Goal: Find specific page/section: Find specific page/section

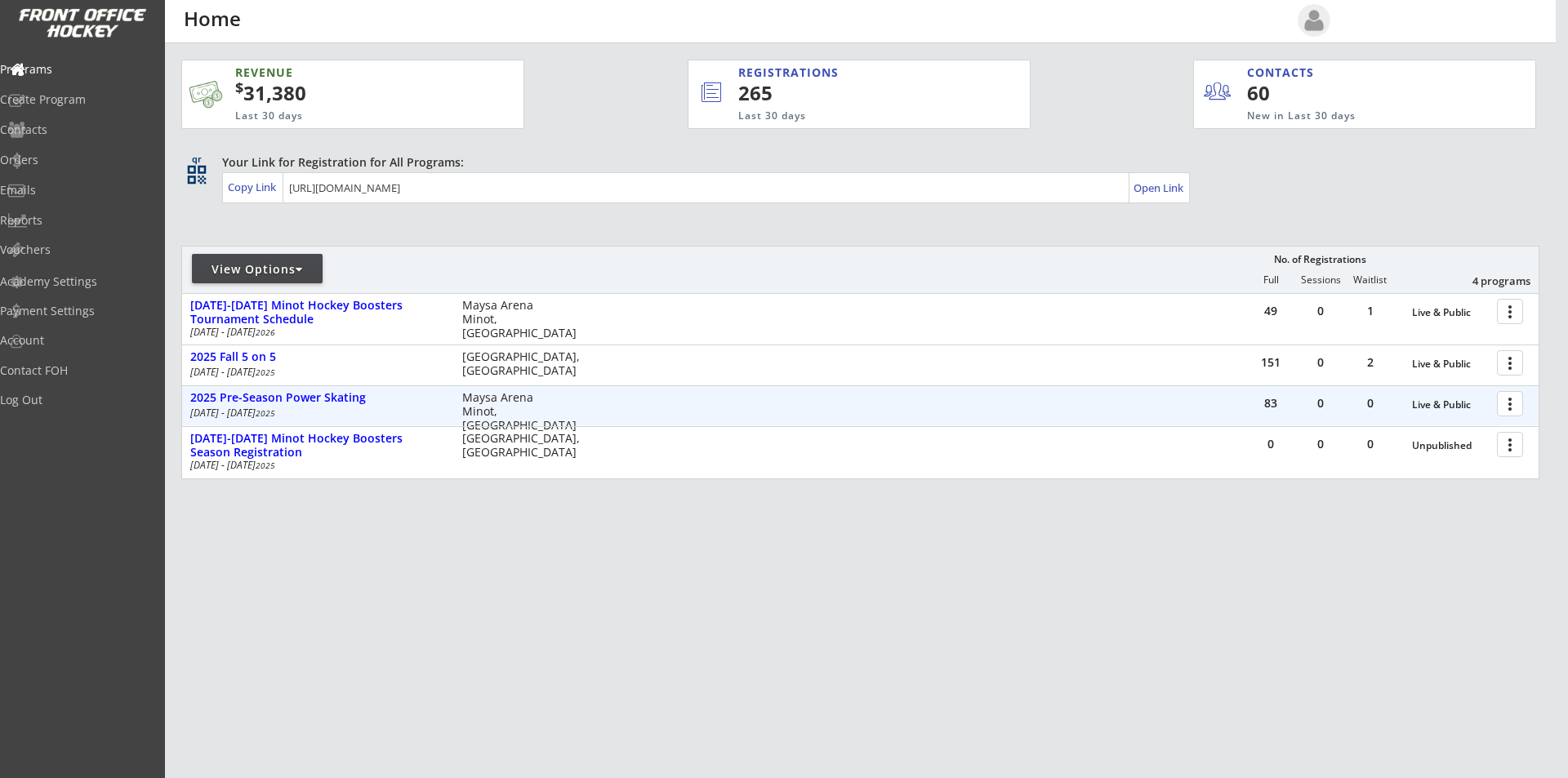
click at [1507, 401] on div at bounding box center [1512, 403] width 28 height 28
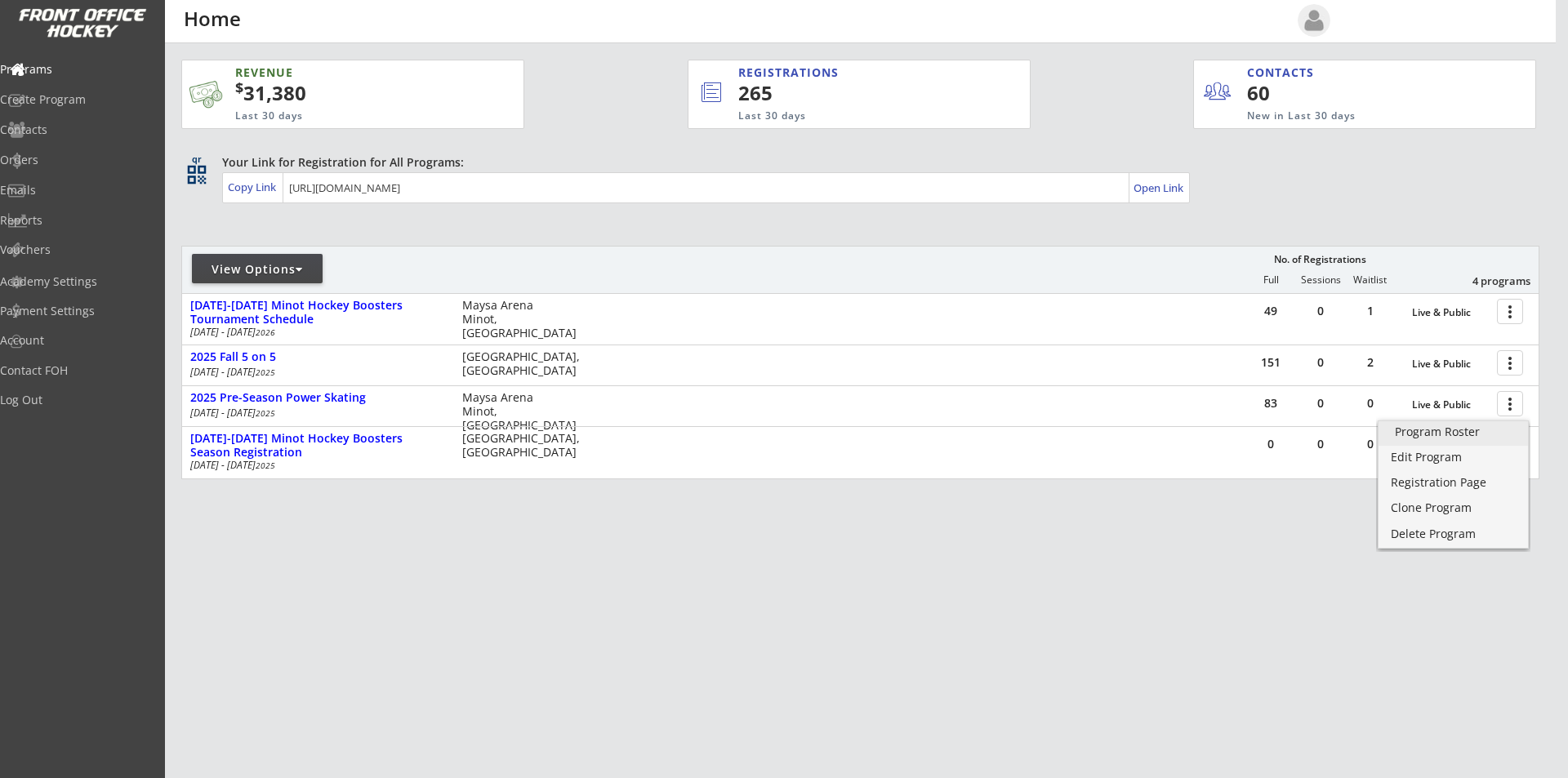
click at [1460, 437] on div "Program Roster" at bounding box center [1453, 432] width 117 height 12
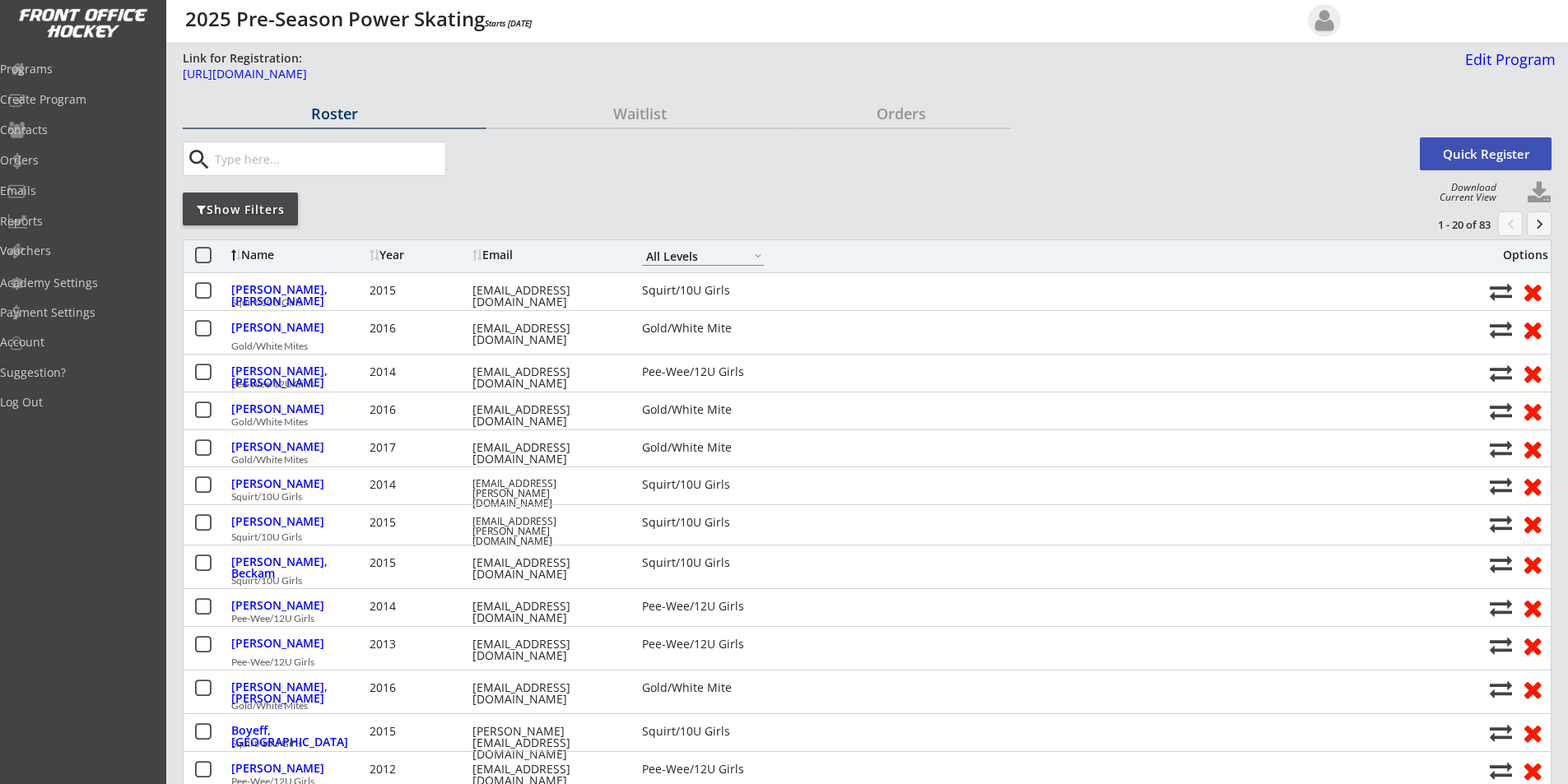
click at [677, 252] on select "Gold/White Mite Squirt/10U Girls Pee-Wee/12U Girls All Levels" at bounding box center [702, 257] width 122 height 19
select select ""Pee-Wee/12U Girls""
click at [642, 247] on select "Gold/White Mite Squirt/10U Girls Pee-Wee/12U Girls All Levels" at bounding box center [702, 257] width 122 height 19
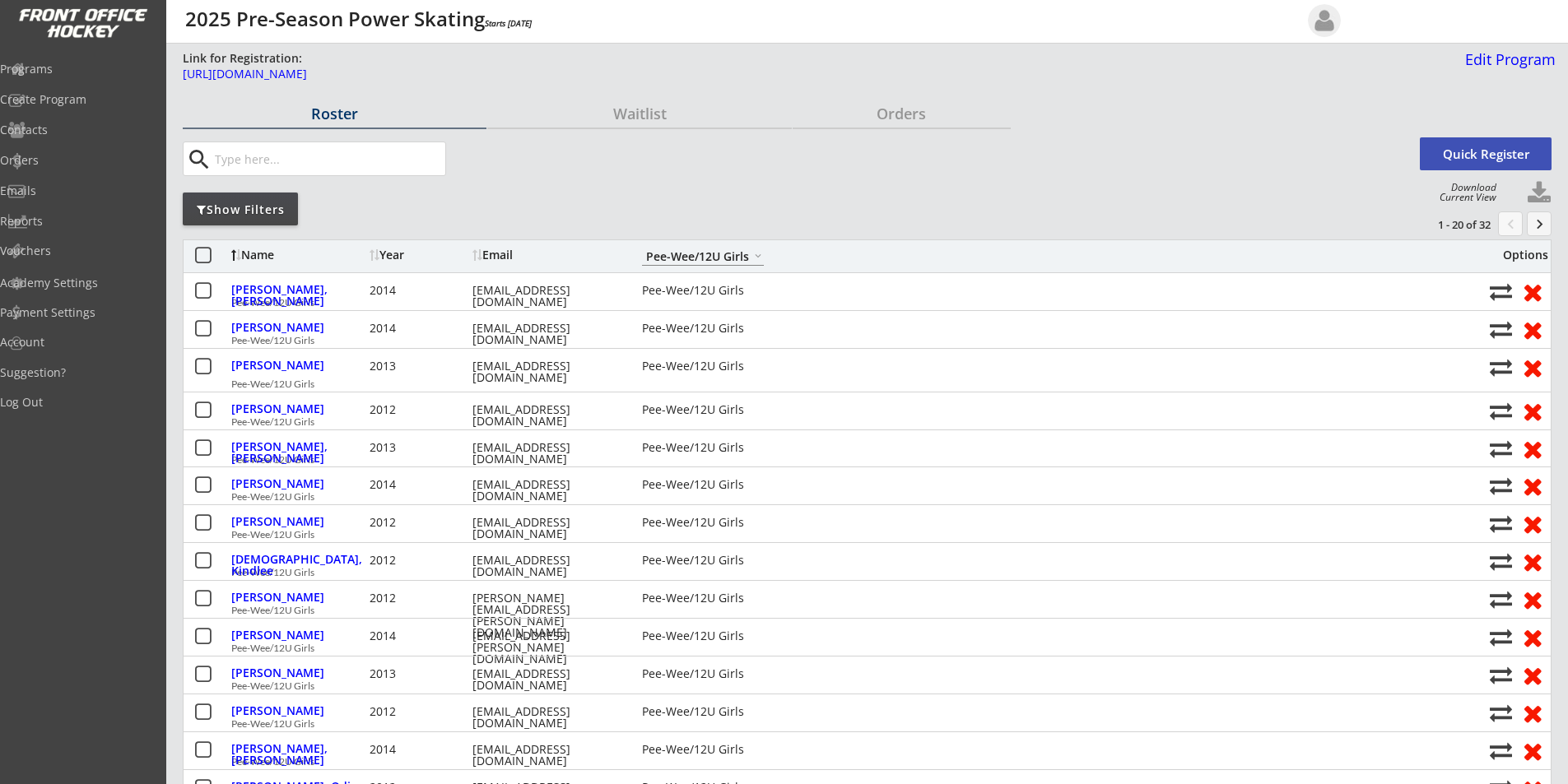
click at [1536, 220] on button "keyboard_arrow_right" at bounding box center [1539, 223] width 24 height 24
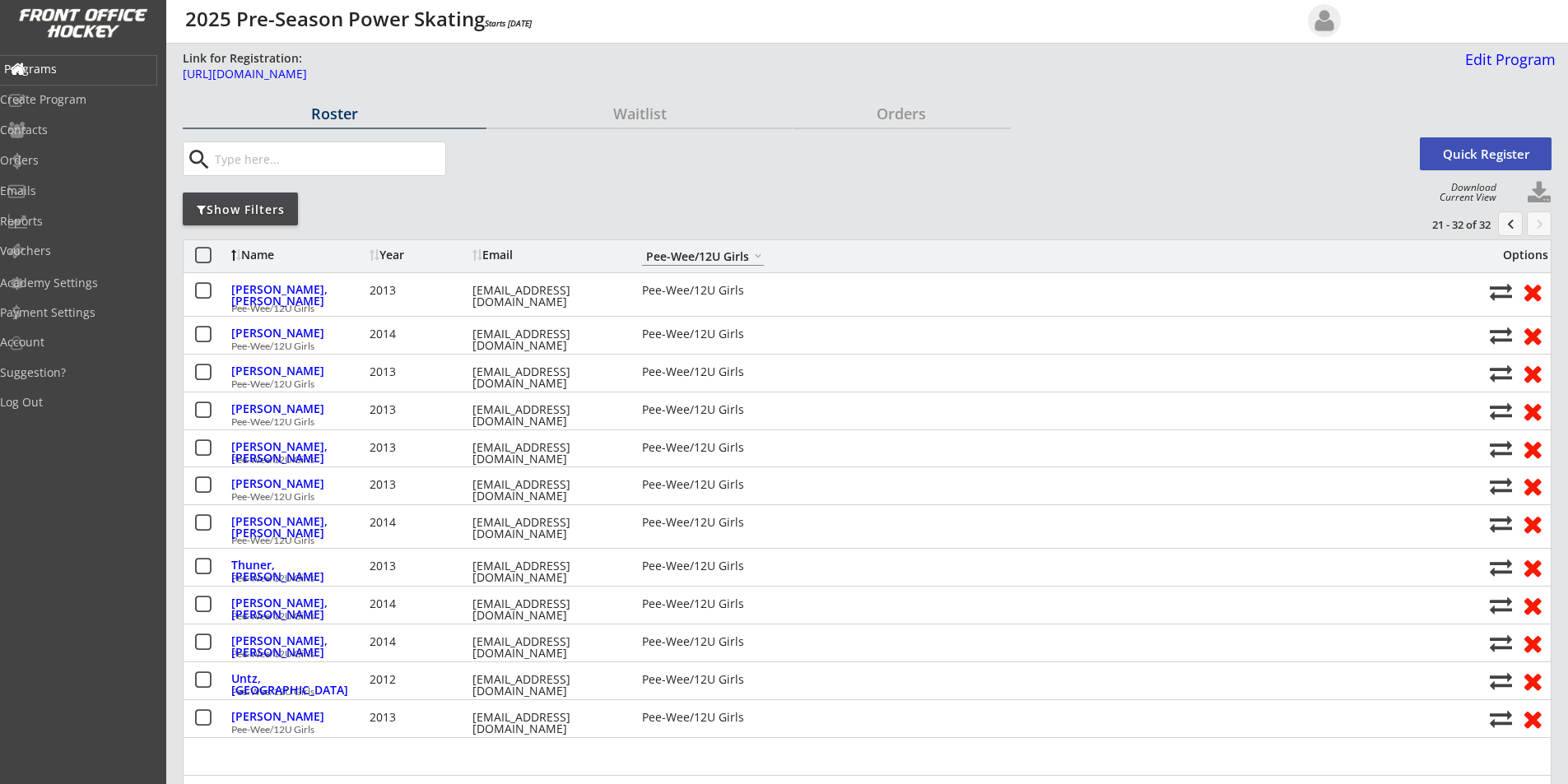
click at [69, 63] on div "Programs" at bounding box center [78, 69] width 148 height 12
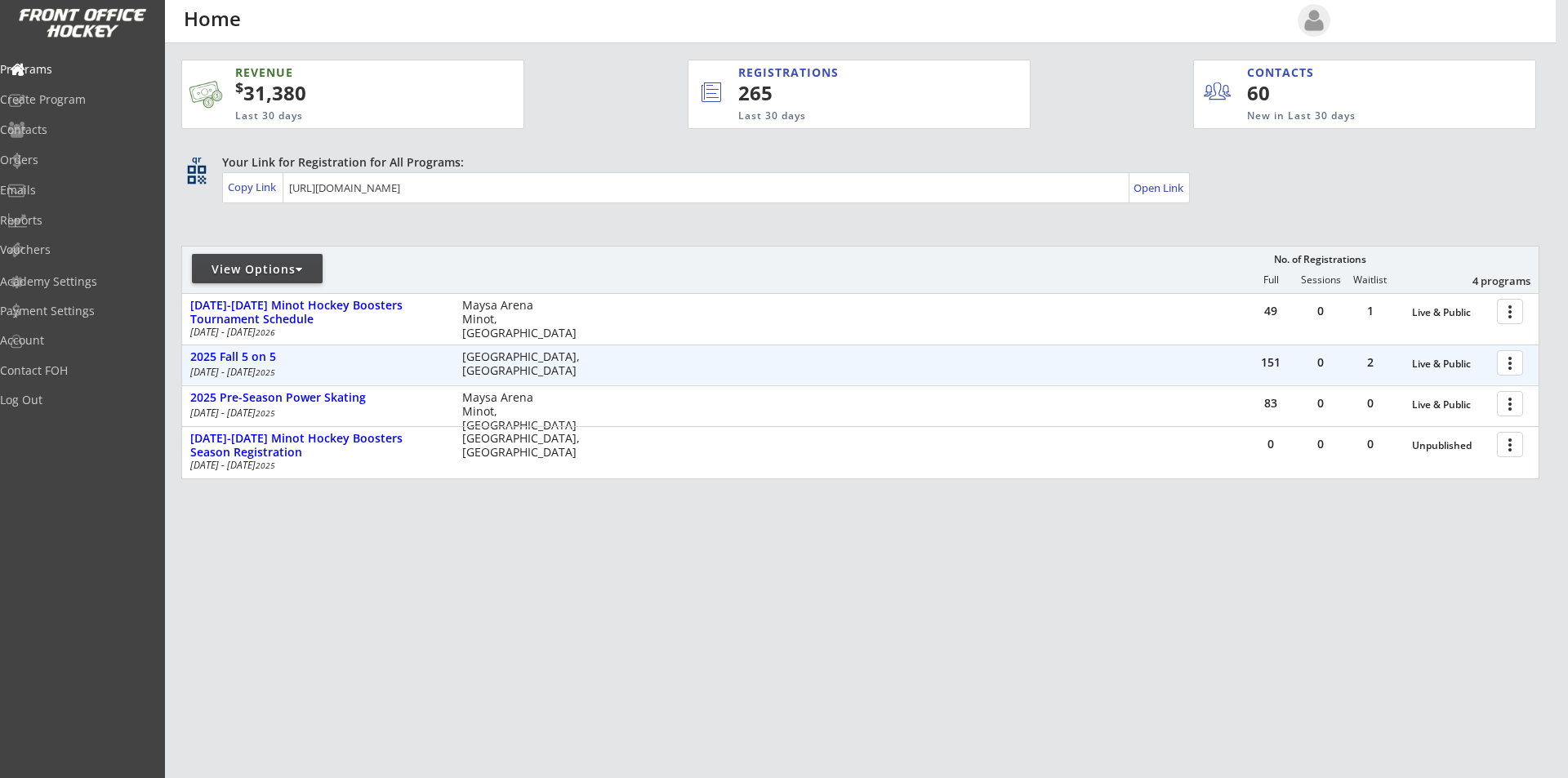
click at [1510, 361] on div at bounding box center [1512, 362] width 28 height 28
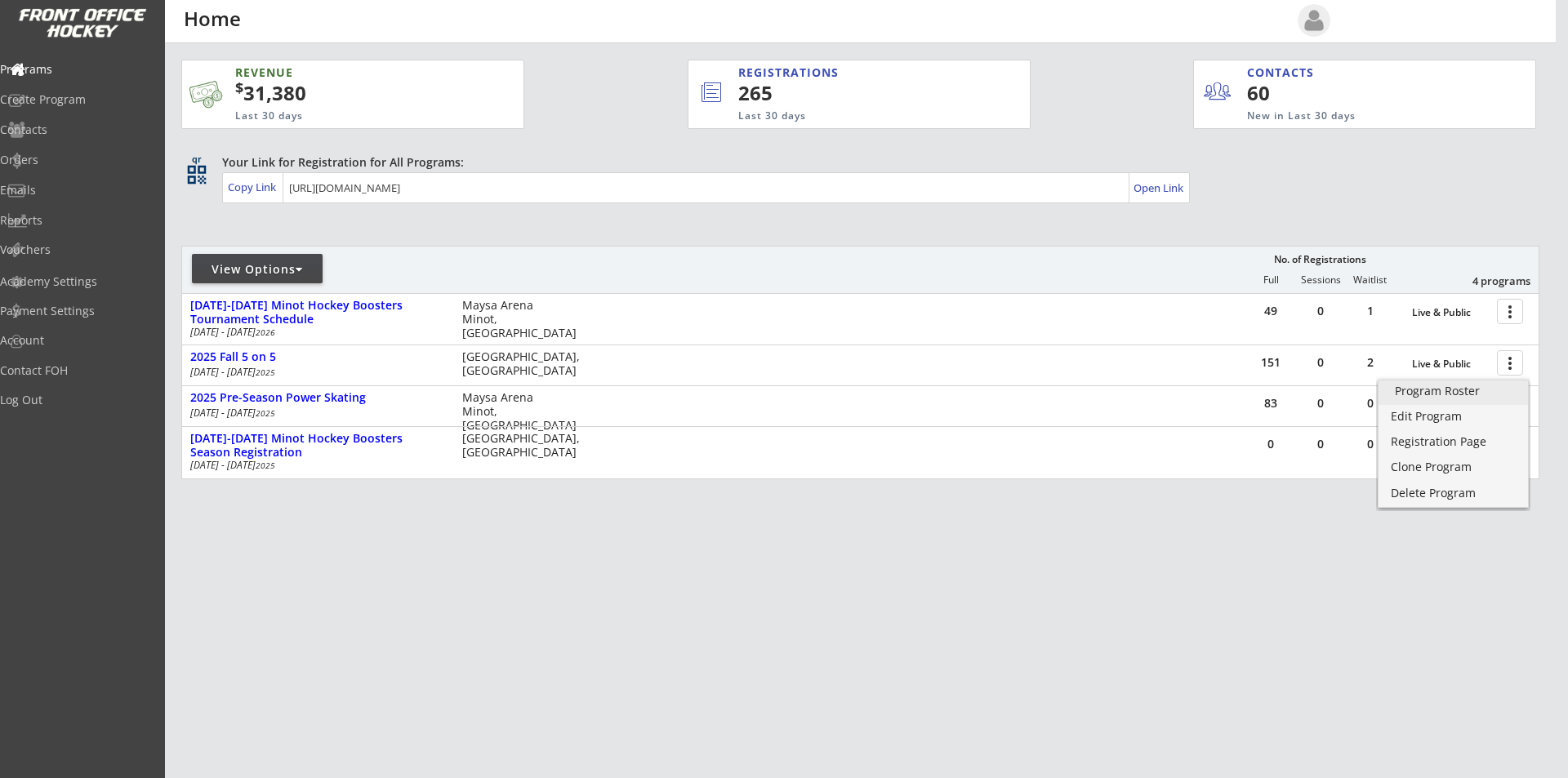
click at [1444, 395] on div "Program Roster" at bounding box center [1453, 392] width 117 height 12
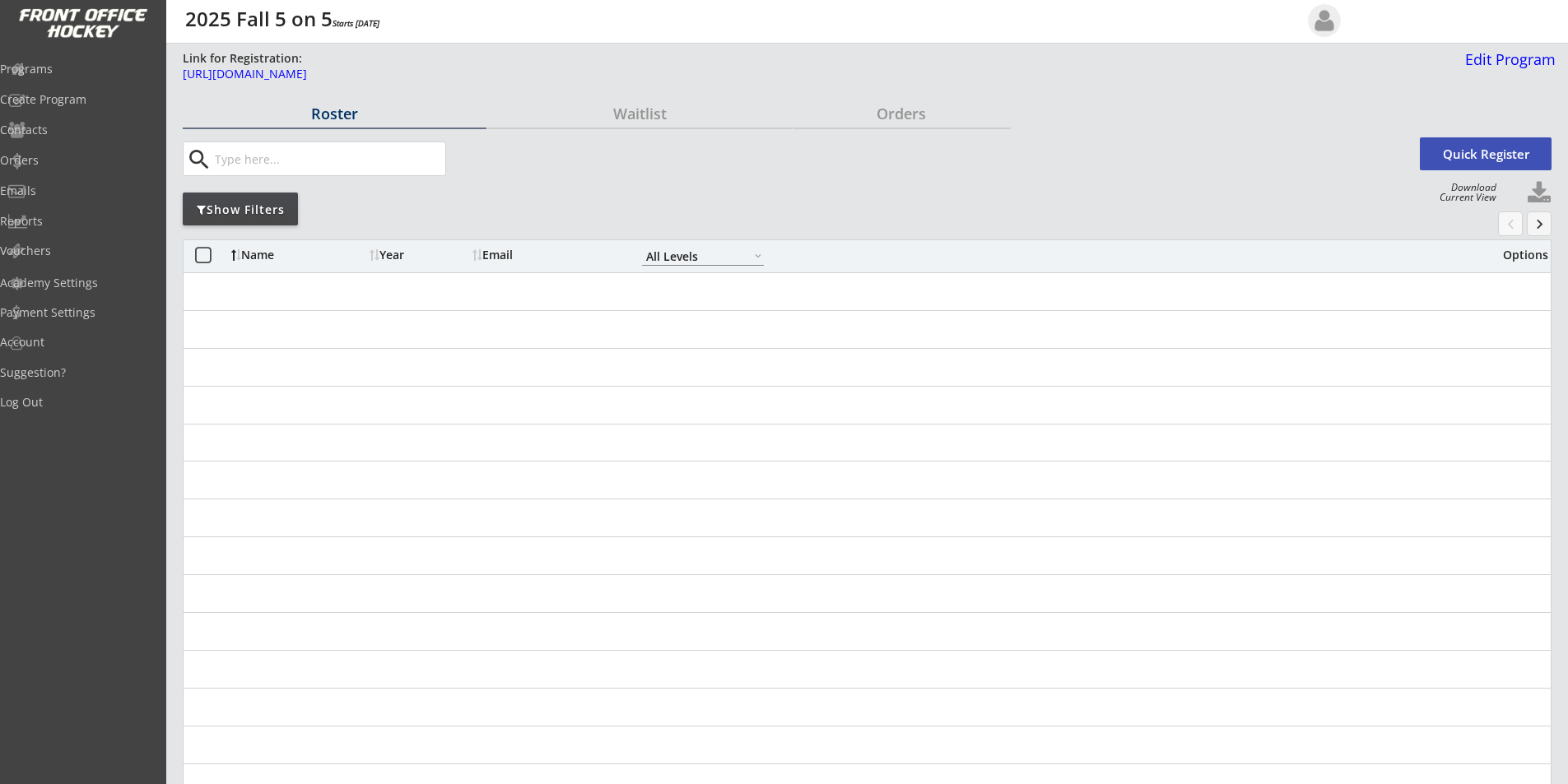
select select ""All Levels""
